Goal: Transaction & Acquisition: Download file/media

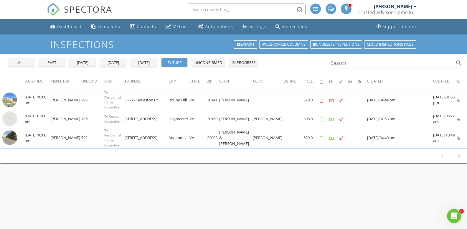
click at [112, 61] on div "today" at bounding box center [113, 63] width 21 height 6
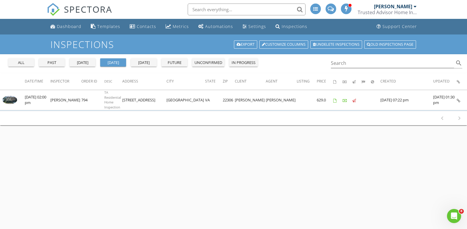
click at [173, 64] on div "future" at bounding box center [174, 63] width 21 height 6
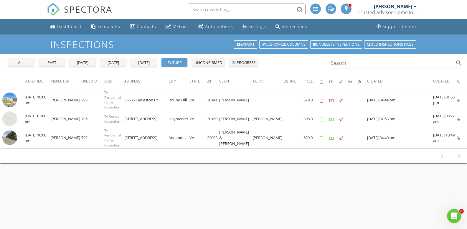
click at [118, 63] on div "today" at bounding box center [113, 63] width 21 height 6
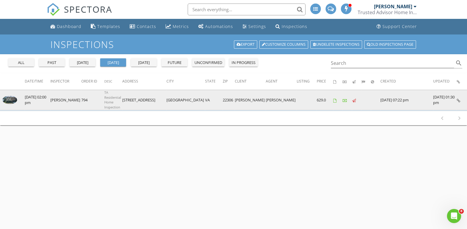
click at [10, 96] on img at bounding box center [9, 100] width 15 height 8
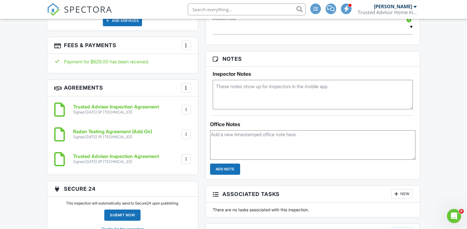
scroll to position [383, 0]
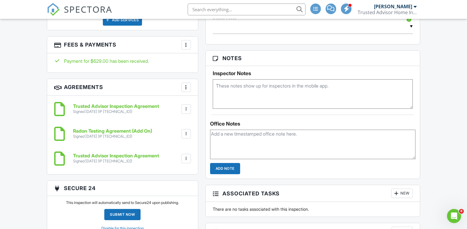
click at [187, 159] on div at bounding box center [186, 159] width 6 height 6
click at [173, 205] on li "Download" at bounding box center [171, 204] width 34 height 15
click at [186, 133] on div at bounding box center [186, 134] width 6 height 6
click at [175, 180] on li "Download" at bounding box center [171, 179] width 34 height 15
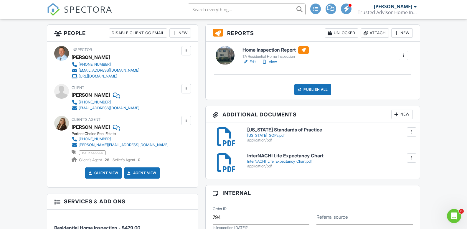
scroll to position [147, 0]
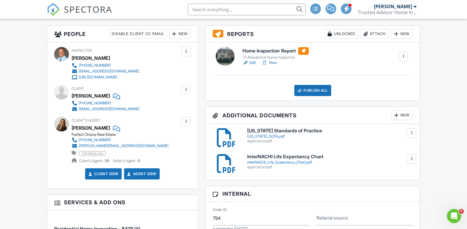
click at [274, 62] on link "View" at bounding box center [269, 63] width 15 height 6
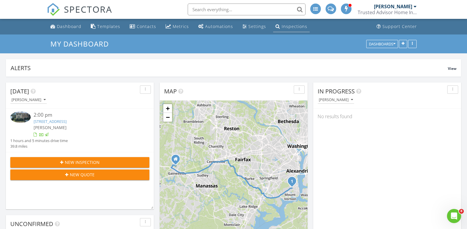
click at [284, 25] on div "Inspections" at bounding box center [295, 27] width 26 height 6
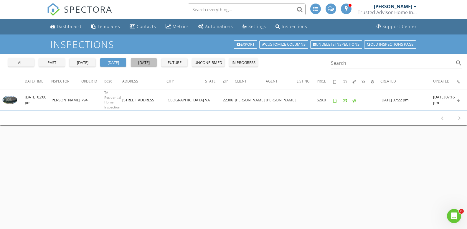
click at [135, 64] on div "[DATE]" at bounding box center [143, 63] width 21 height 6
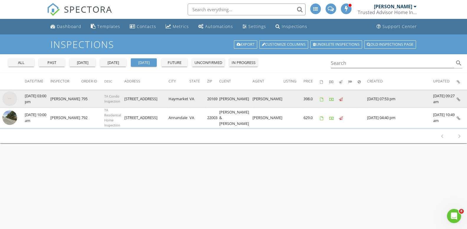
click at [11, 100] on img at bounding box center [9, 98] width 15 height 15
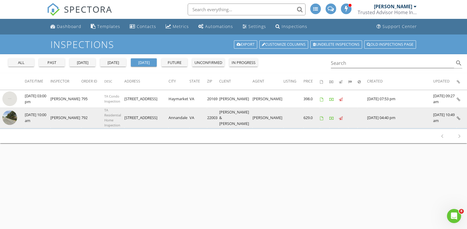
click at [9, 116] on img at bounding box center [9, 117] width 15 height 15
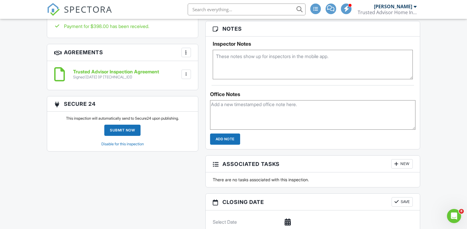
click at [184, 72] on div at bounding box center [186, 74] width 6 height 6
click at [175, 116] on li "Download" at bounding box center [171, 120] width 34 height 15
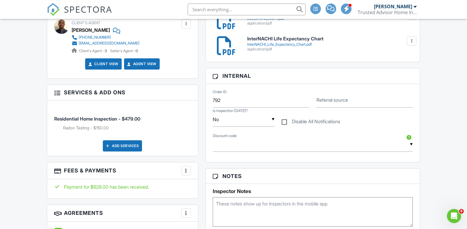
scroll to position [354, 0]
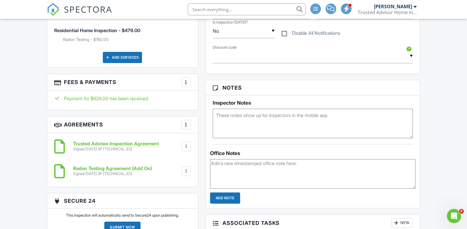
click at [188, 148] on div at bounding box center [186, 147] width 6 height 6
click at [176, 191] on li "Download" at bounding box center [171, 192] width 34 height 15
click at [184, 170] on div at bounding box center [186, 171] width 6 height 6
click at [173, 216] on li "Download" at bounding box center [171, 217] width 34 height 15
